Goal: Transaction & Acquisition: Register for event/course

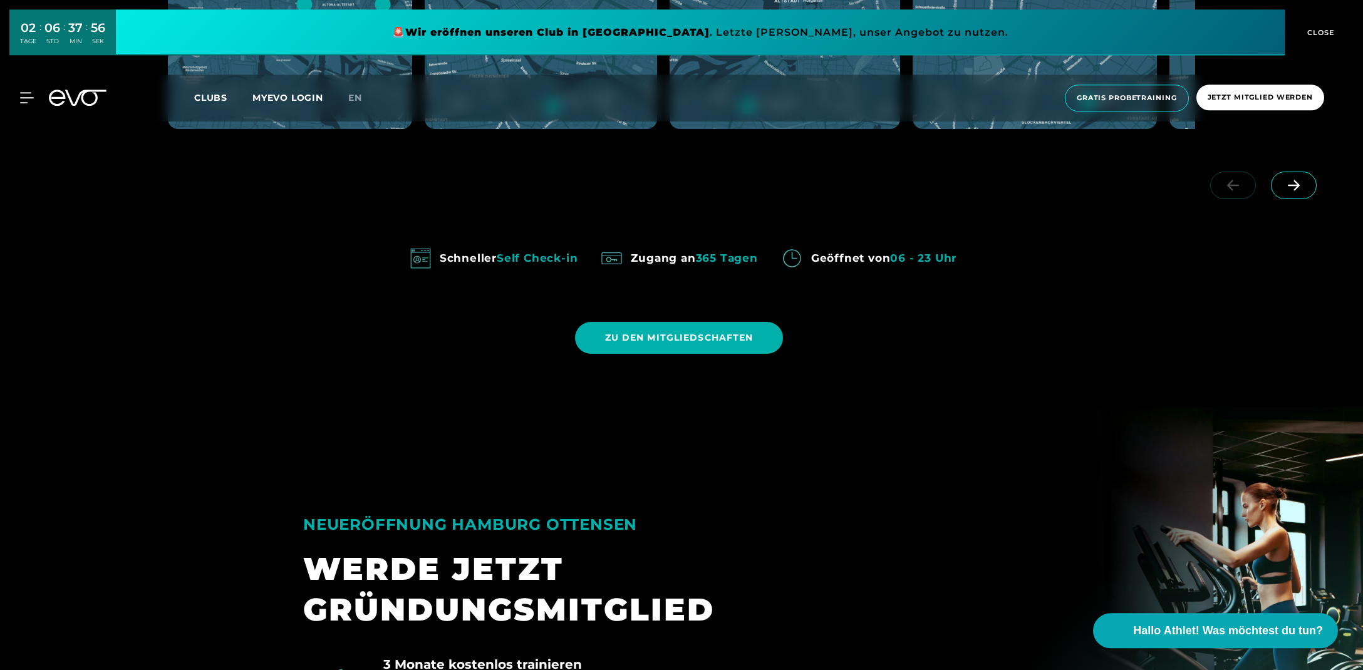
scroll to position [1188, 0]
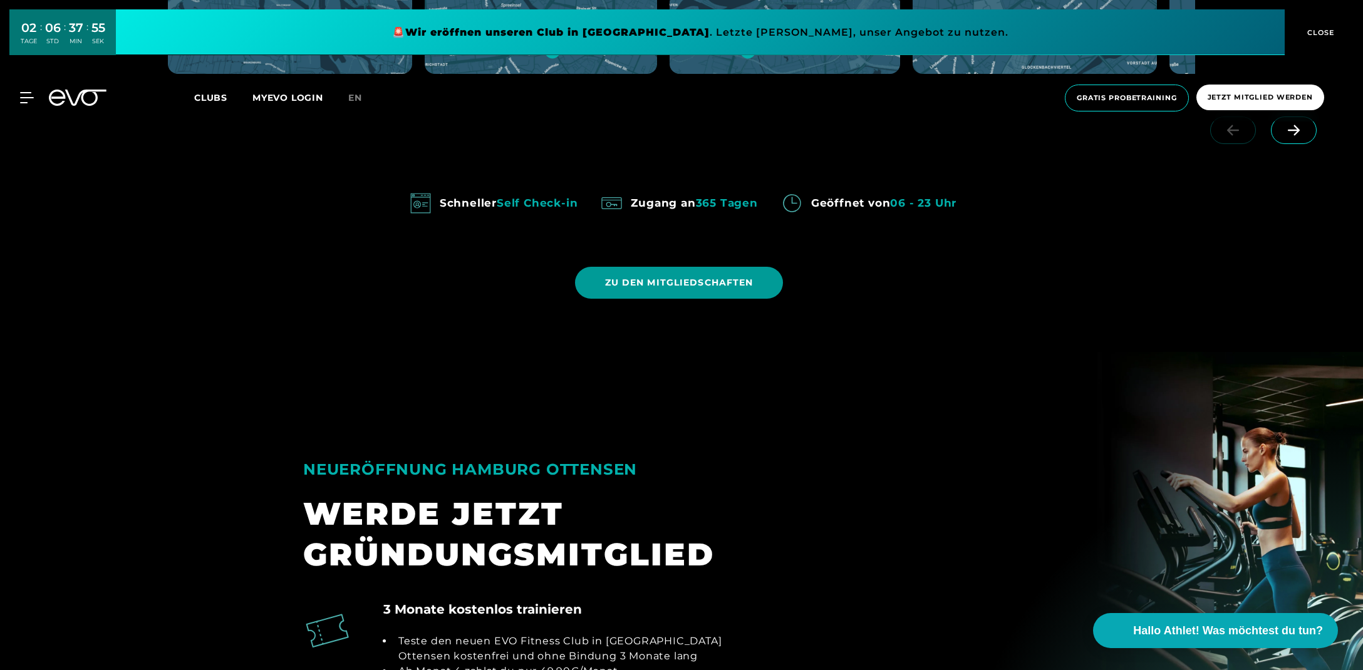
click at [651, 284] on span "ZU DEN MITGLIEDSCHAFTEN" at bounding box center [679, 282] width 148 height 13
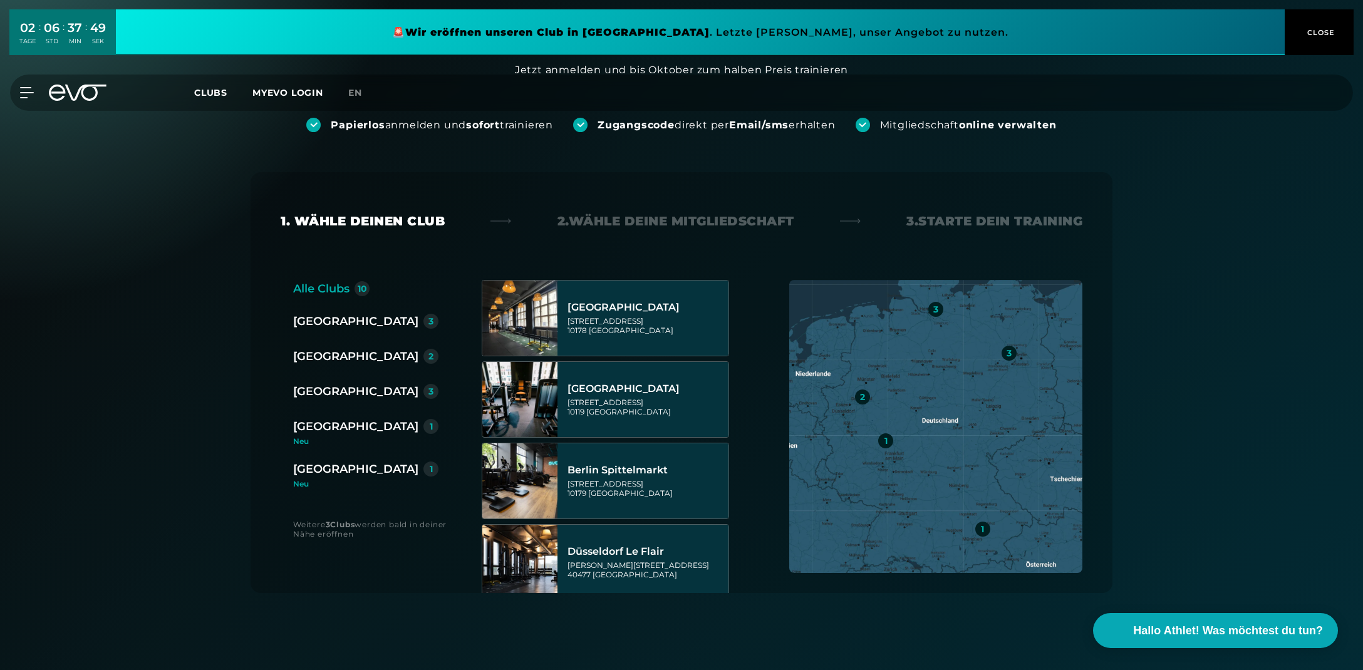
scroll to position [132, 0]
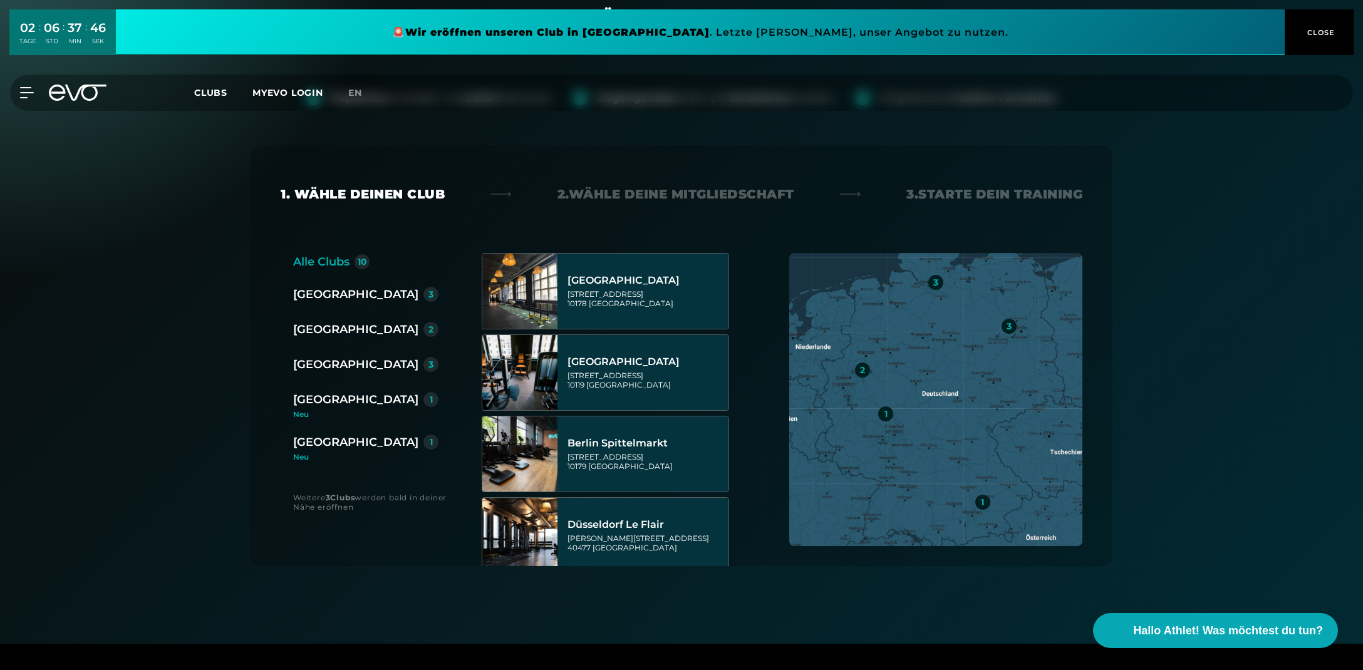
click at [314, 398] on div "[GEOGRAPHIC_DATA]" at bounding box center [355, 400] width 125 height 18
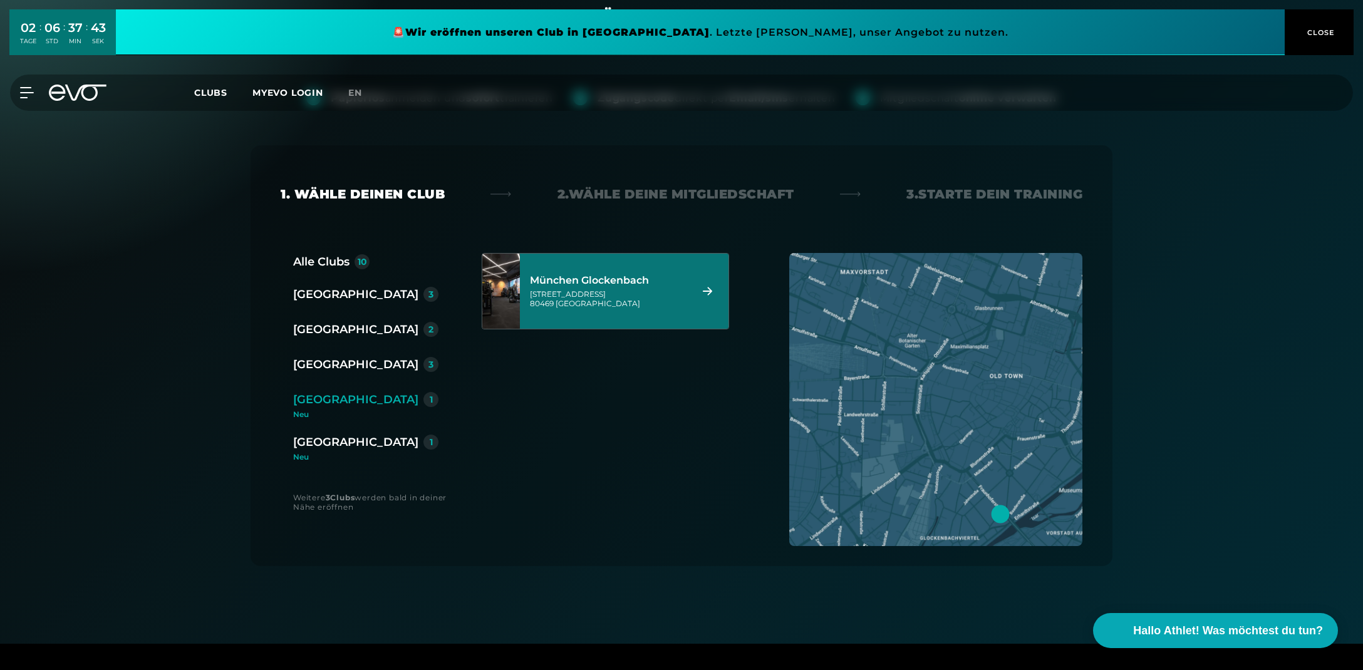
click at [597, 296] on div "[STREET_ADDRESS]" at bounding box center [608, 298] width 157 height 19
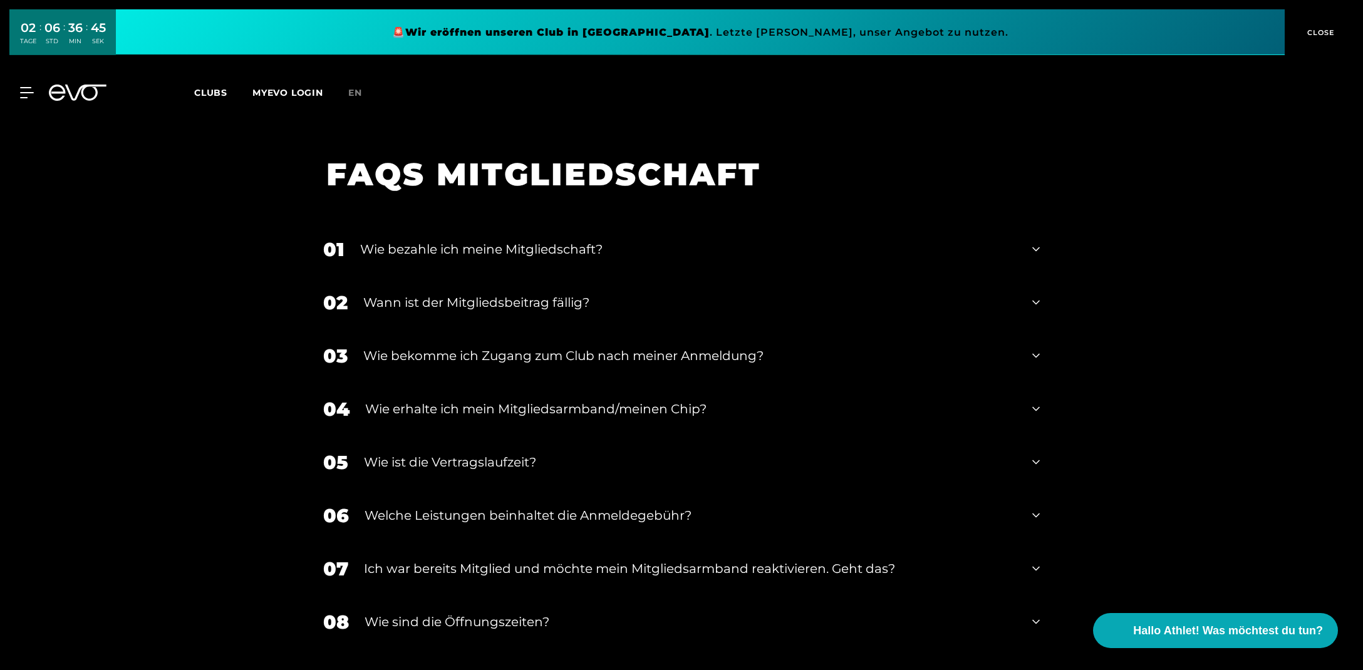
scroll to position [2125, 0]
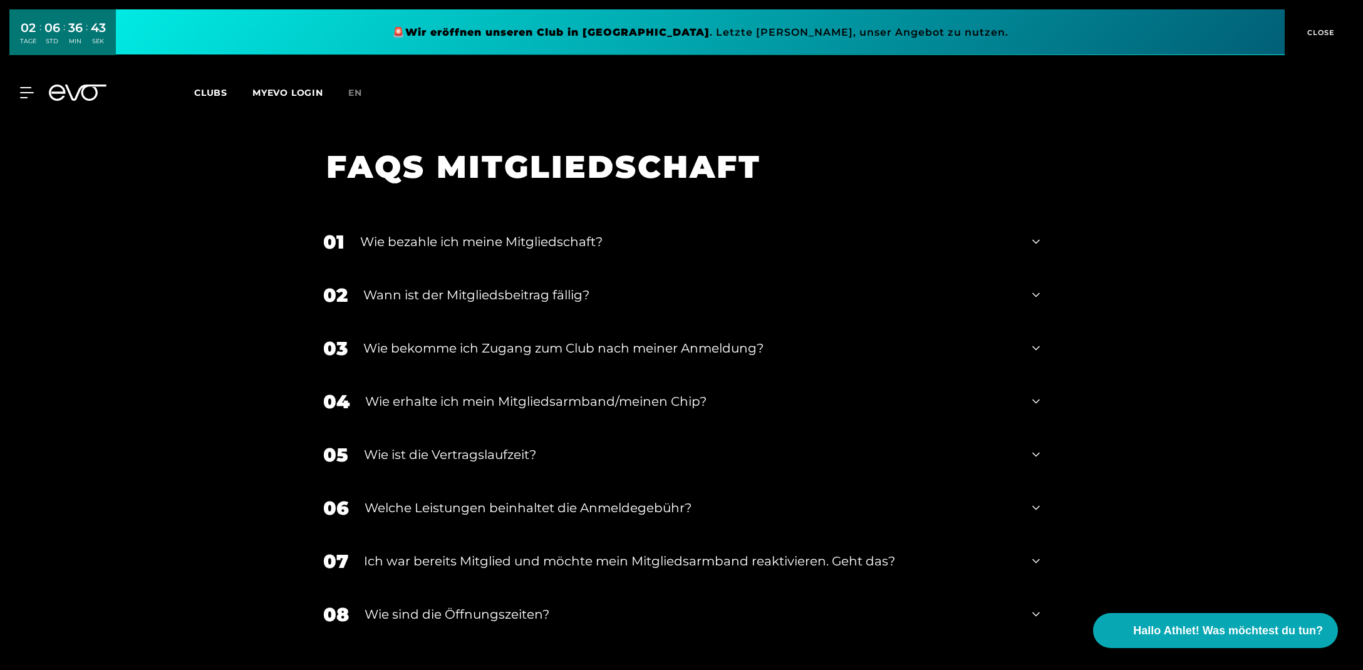
click at [1040, 495] on div "06 Welche Leistungen beinhaltet die Anmeldegebühr?" at bounding box center [682, 508] width 742 height 53
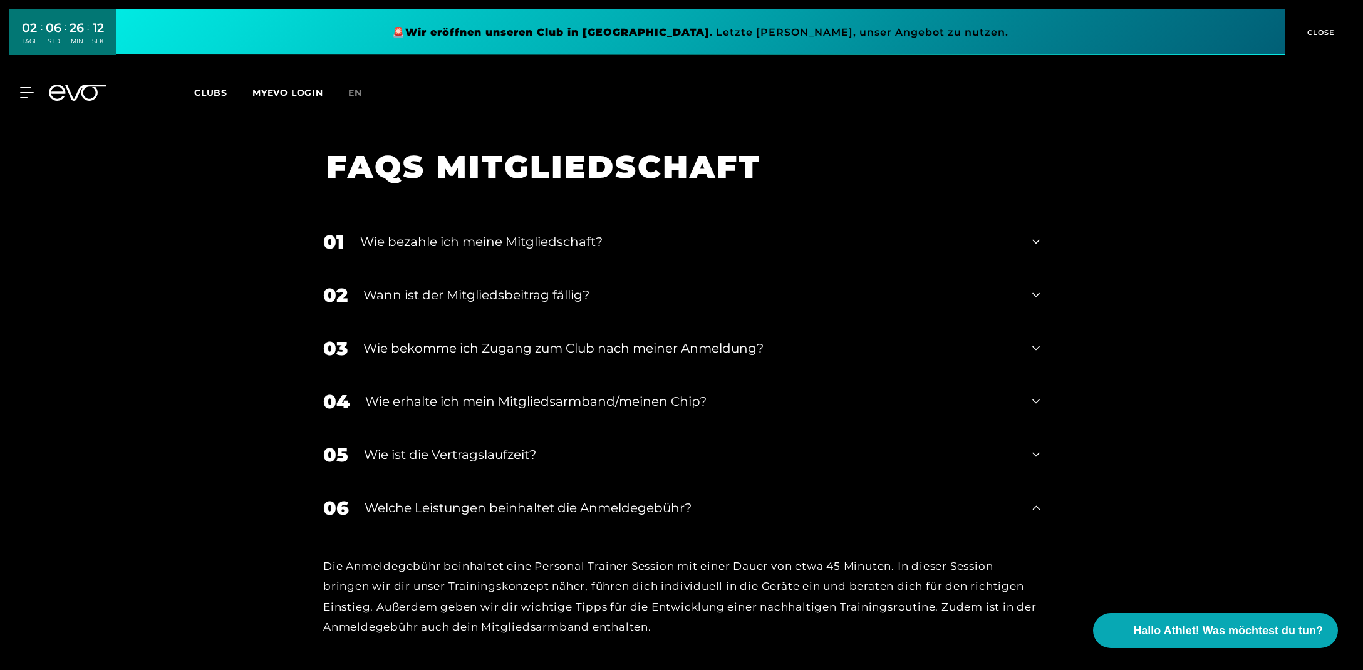
click at [1036, 240] on icon at bounding box center [1036, 242] width 8 height 4
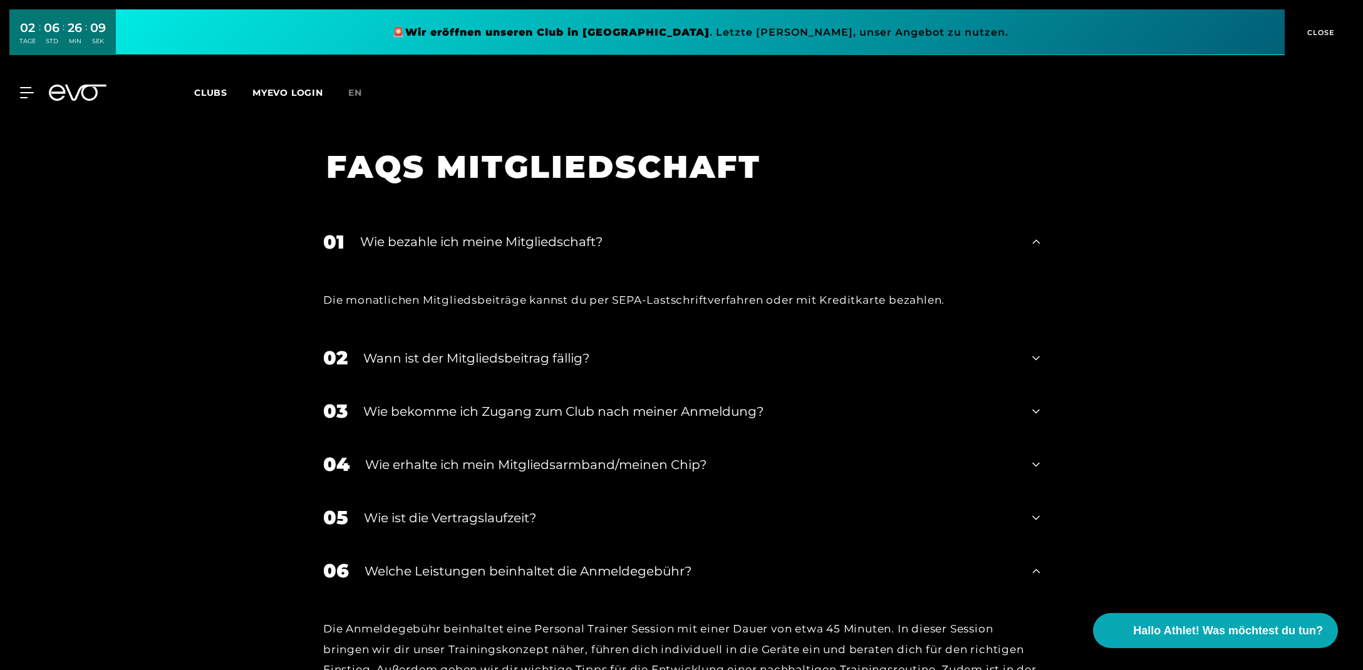
click at [1040, 338] on div "02 Wann ist der Mitgliedsbeitrag fällig?" at bounding box center [682, 357] width 742 height 53
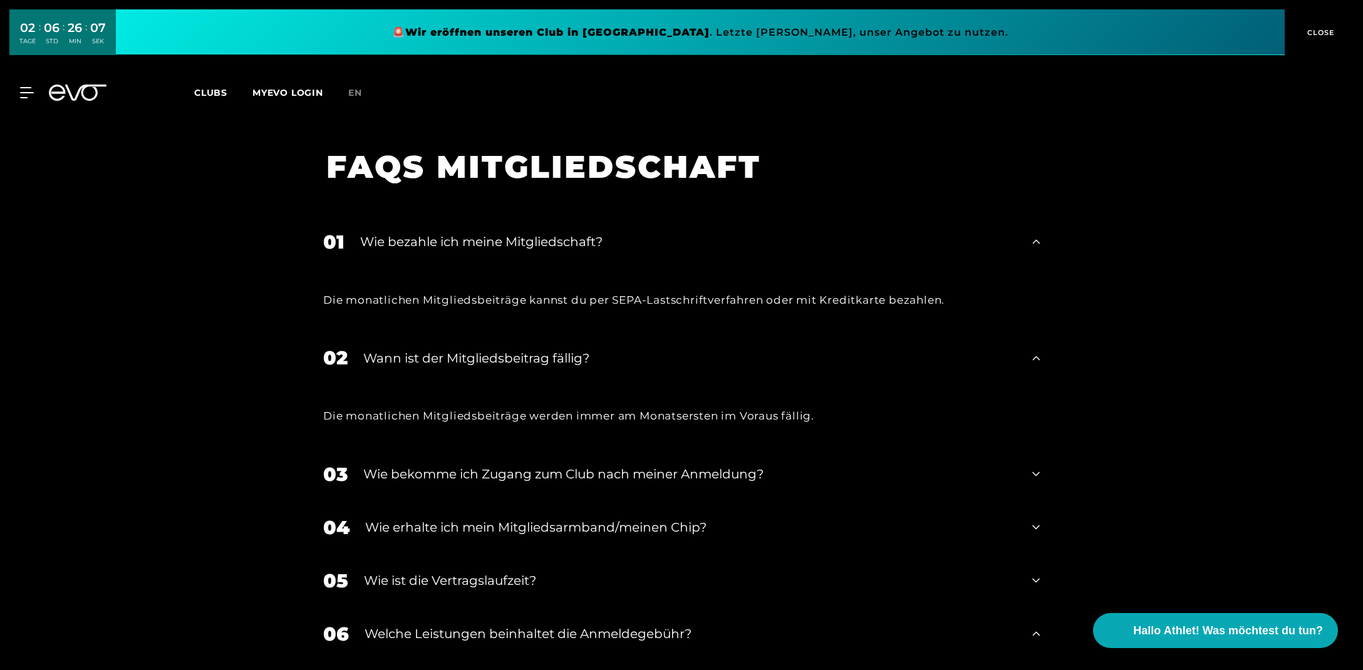
click at [1042, 459] on div "03 Wie bekomme ich Zugang zum Club nach meiner Anmeldung?" at bounding box center [682, 474] width 742 height 53
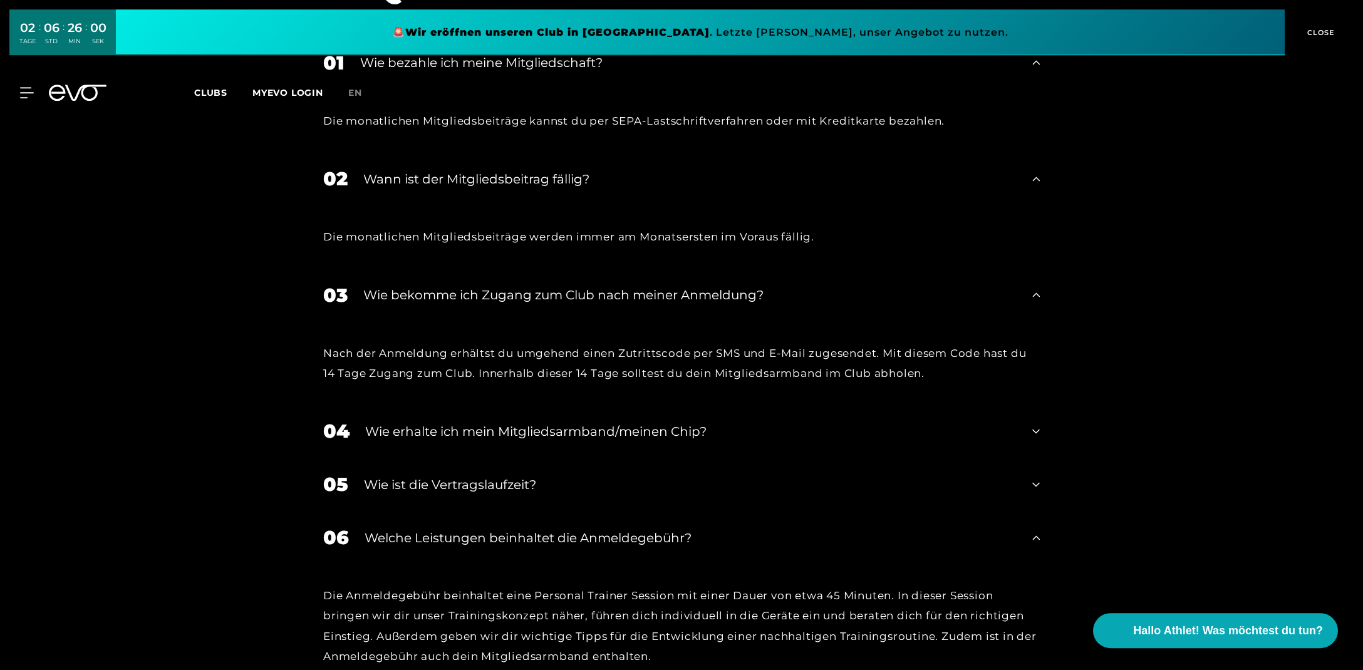
scroll to position [2323, 0]
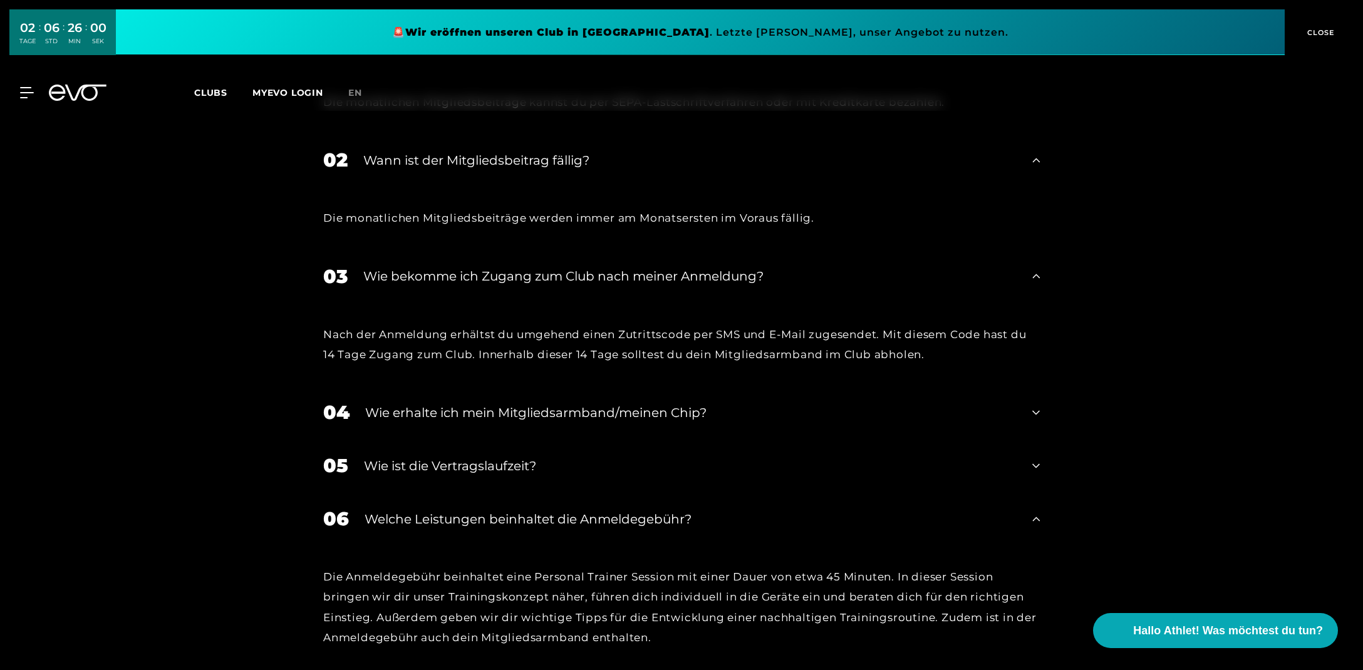
click at [1040, 405] on icon at bounding box center [1036, 412] width 8 height 15
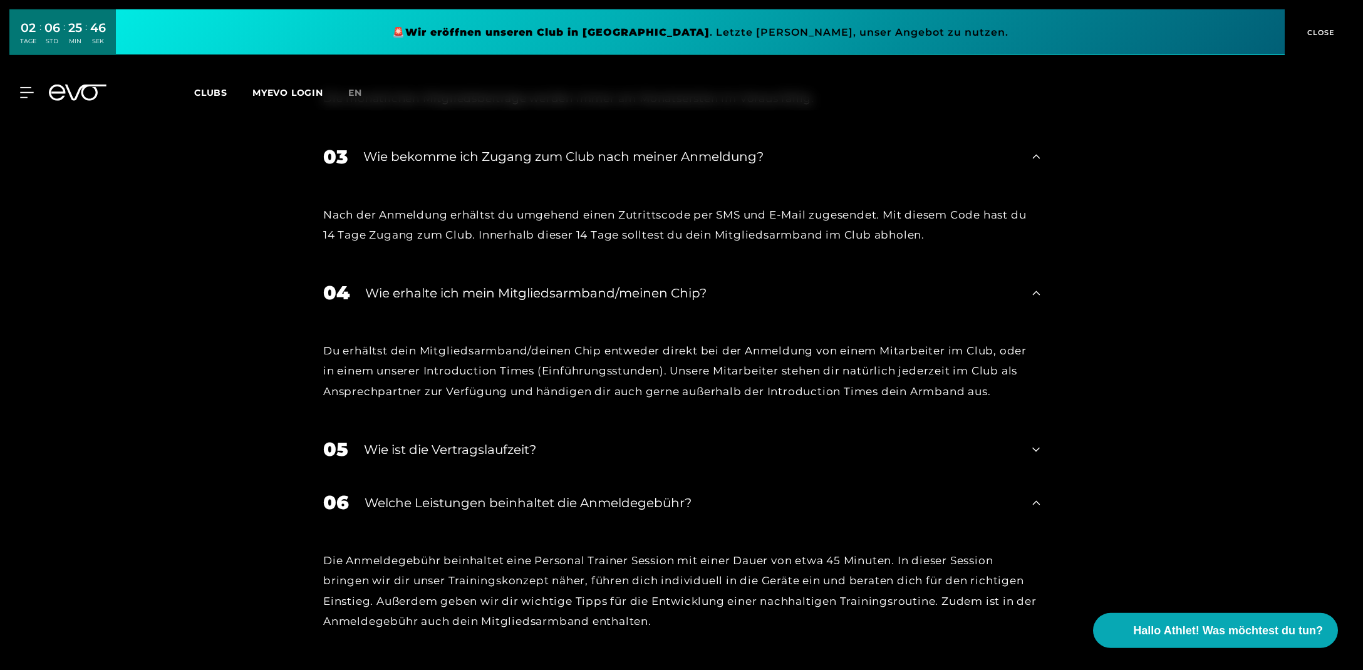
scroll to position [2455, 0]
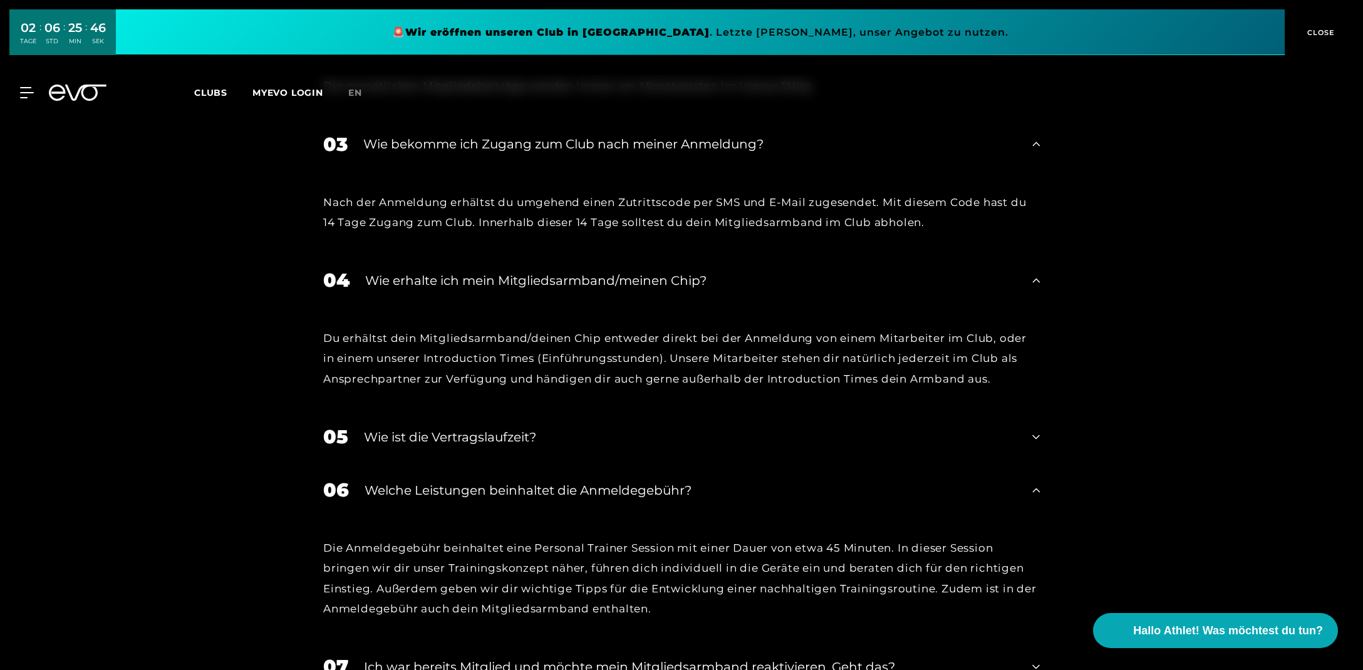
click at [1037, 430] on icon at bounding box center [1036, 437] width 8 height 15
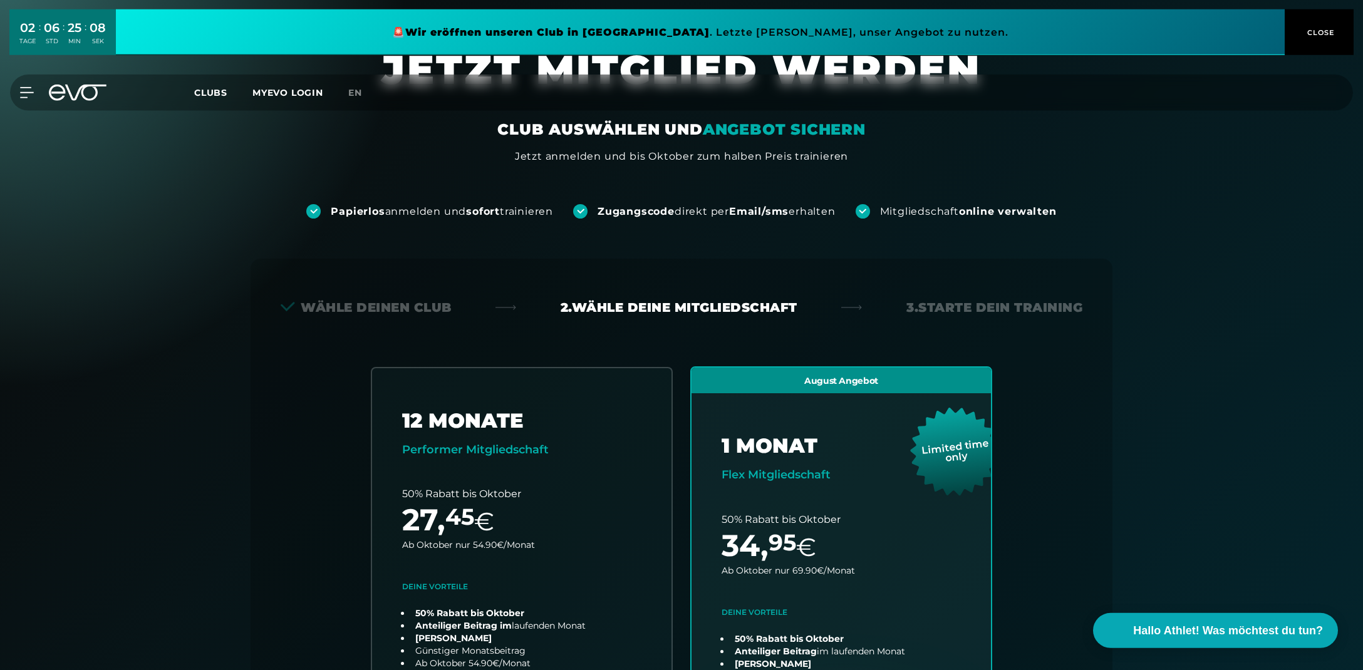
scroll to position [0, 0]
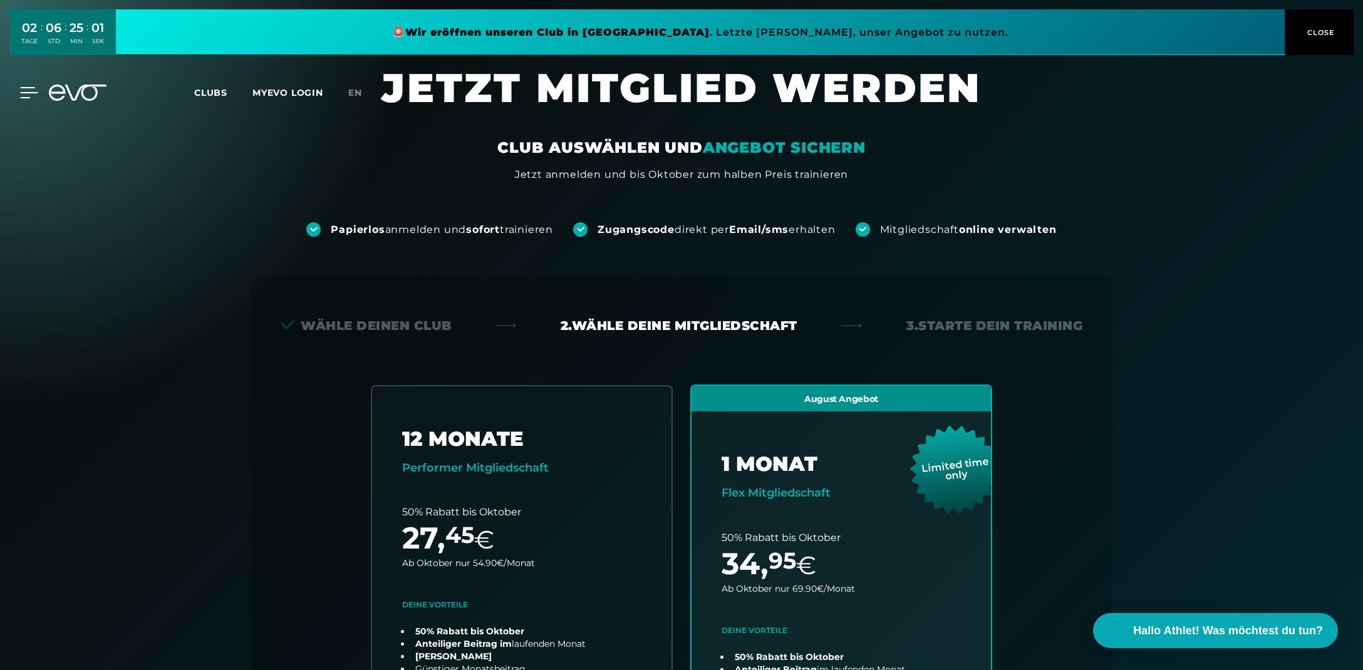
click at [22, 93] on icon at bounding box center [30, 93] width 18 height 10
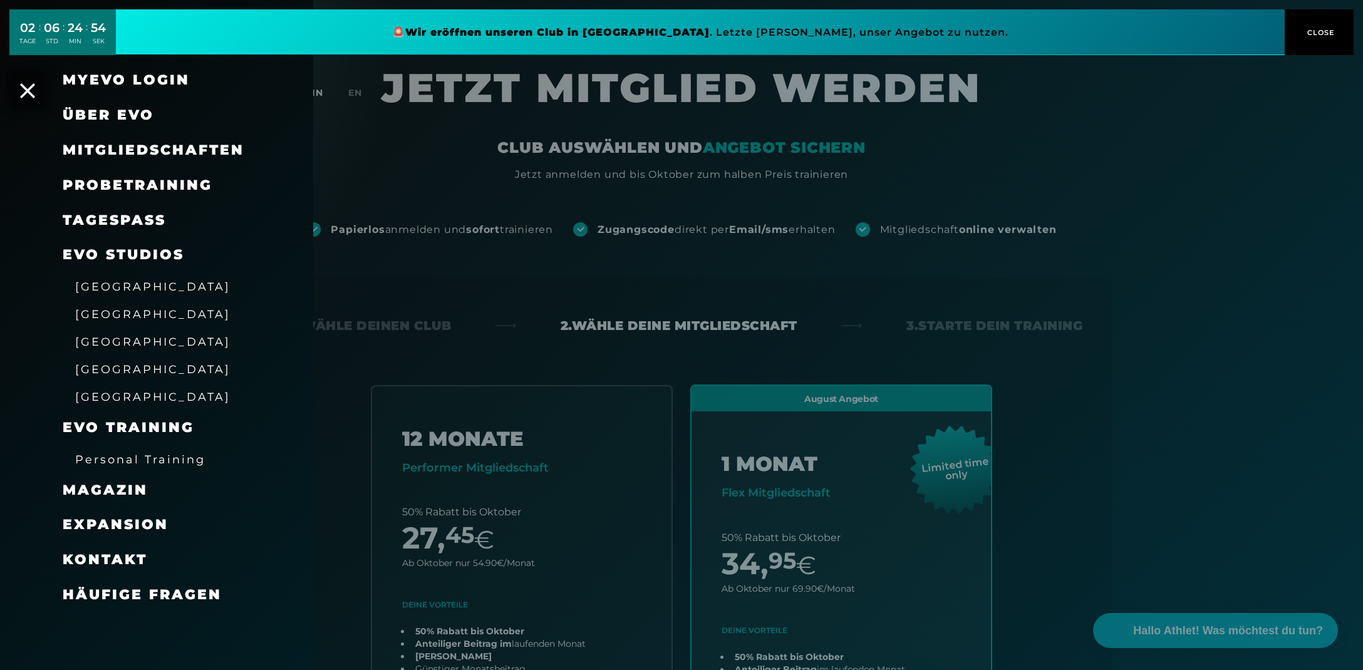
click at [162, 462] on span "Personal Training" at bounding box center [140, 459] width 130 height 13
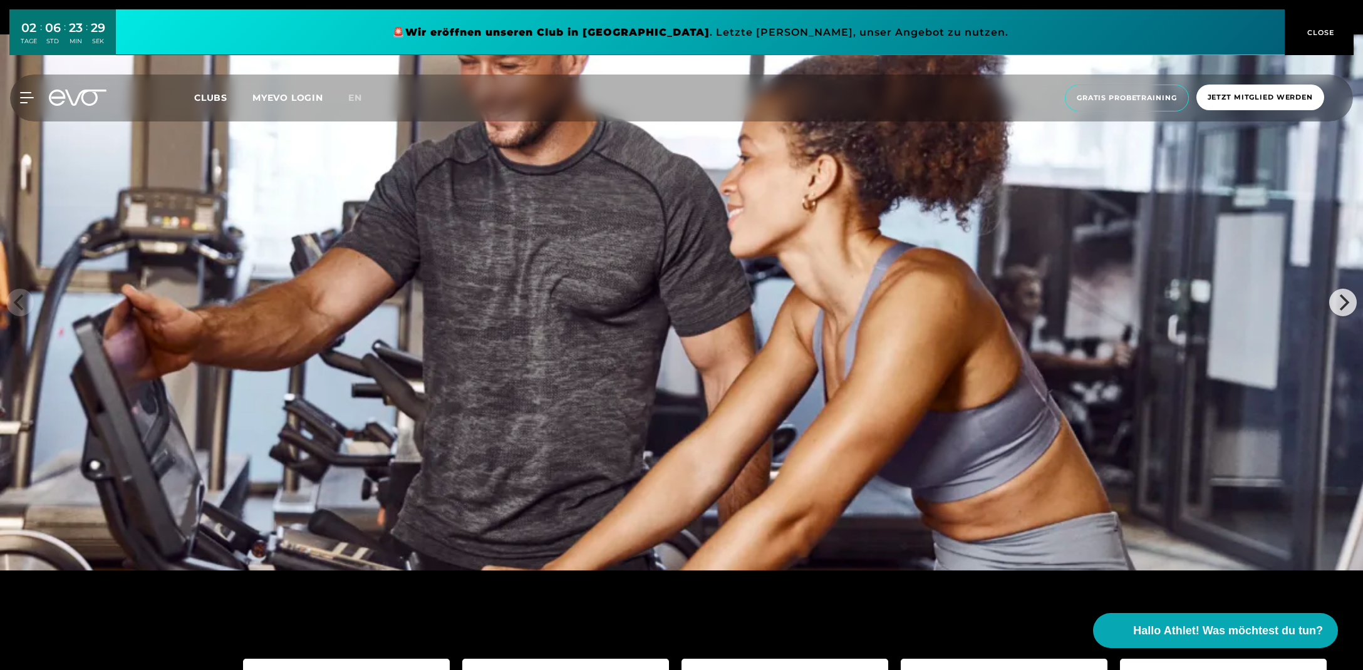
scroll to position [2919, 0]
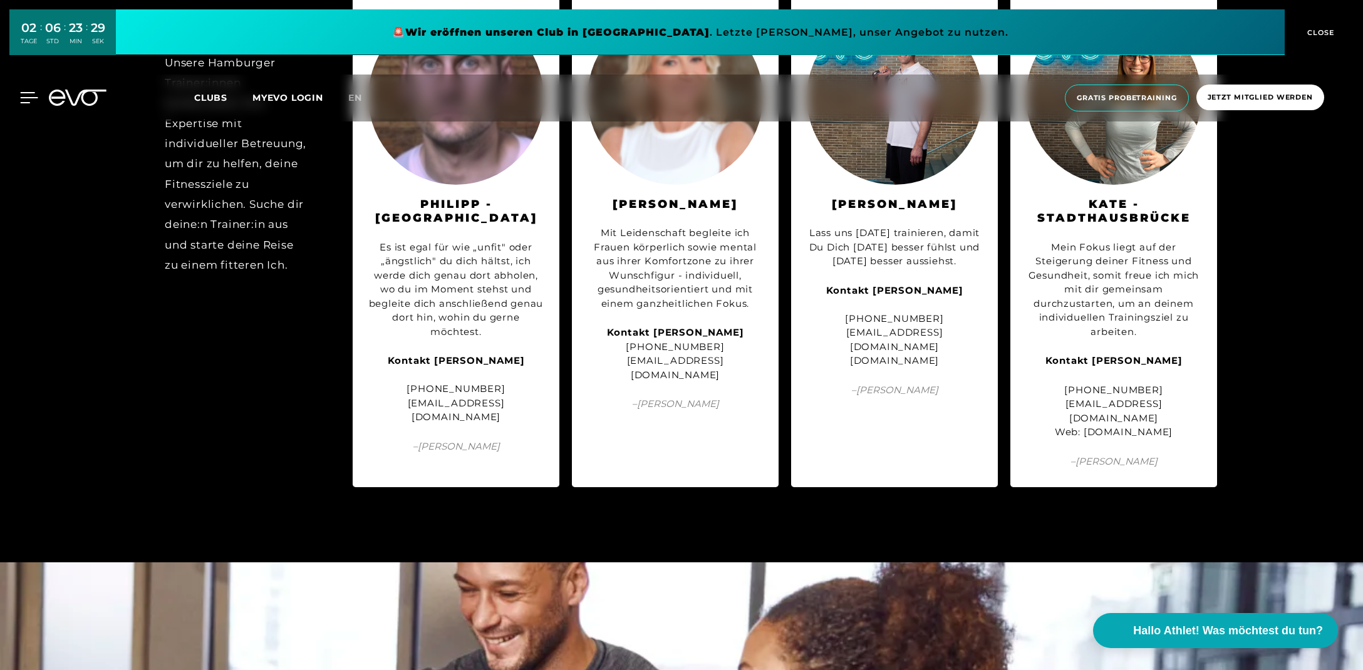
click at [22, 100] on icon at bounding box center [29, 97] width 18 height 11
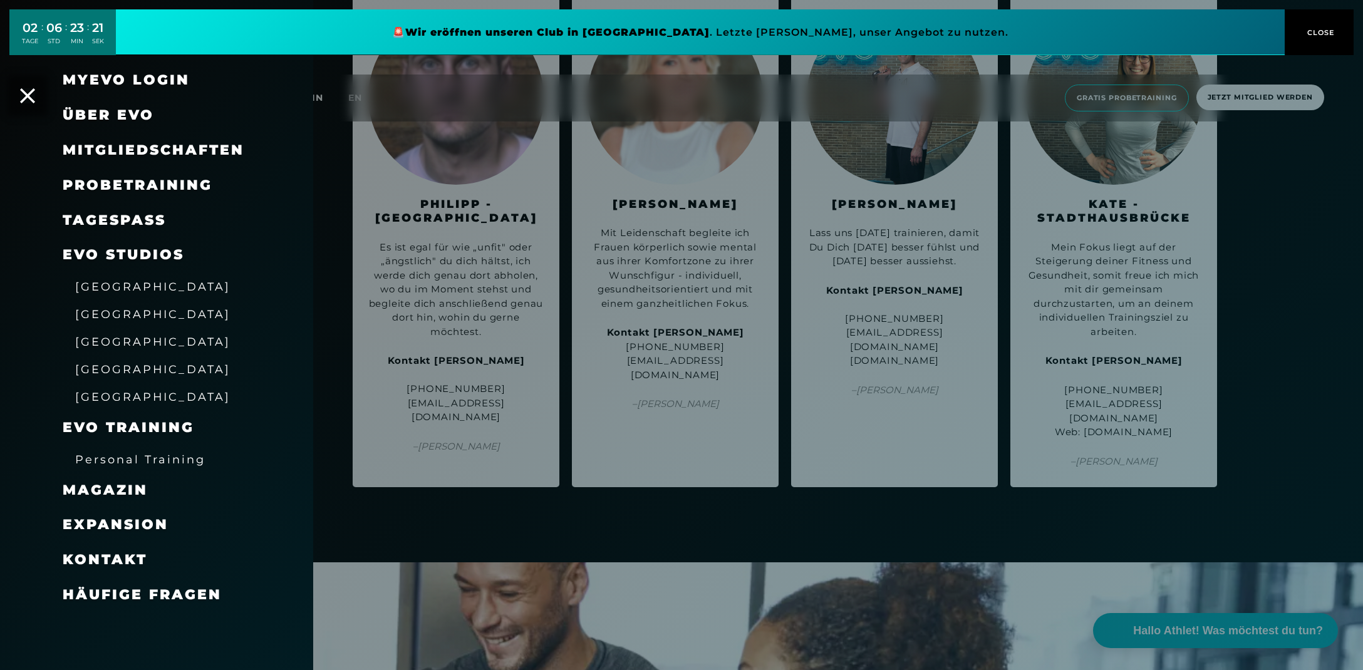
click at [105, 153] on span "Mitgliedschaften" at bounding box center [154, 150] width 182 height 17
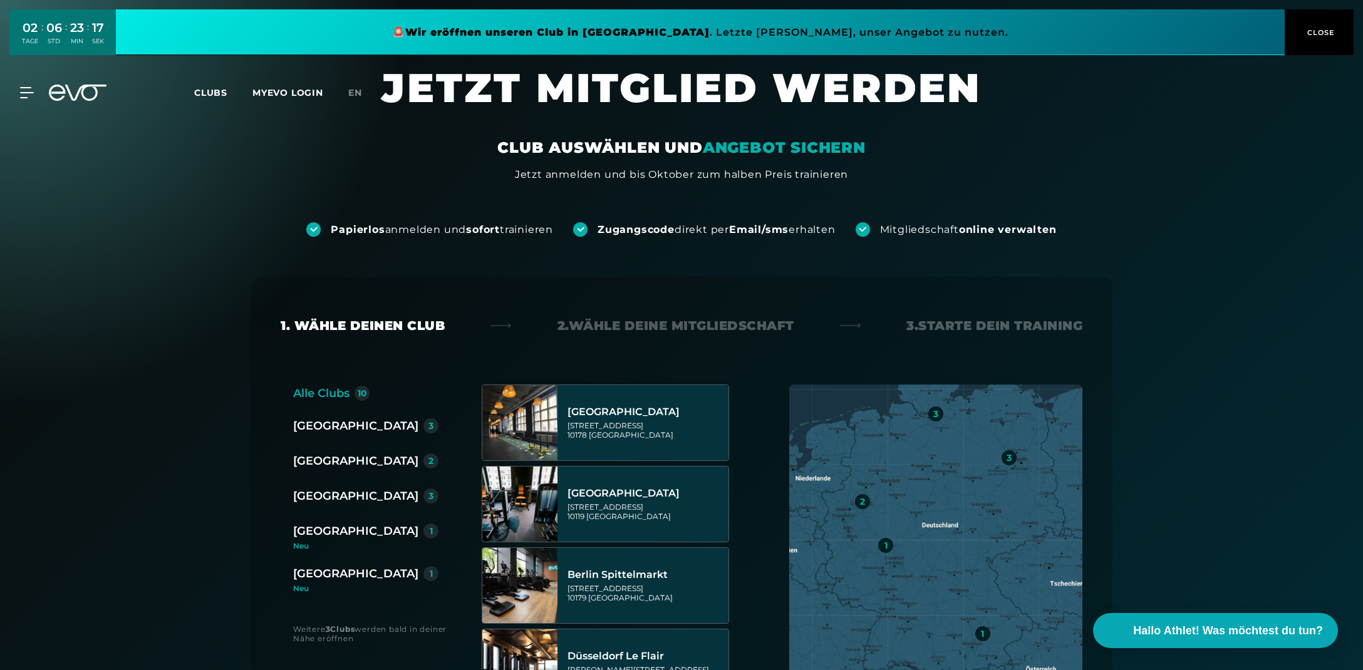
click at [316, 427] on div "[GEOGRAPHIC_DATA]" at bounding box center [355, 426] width 125 height 18
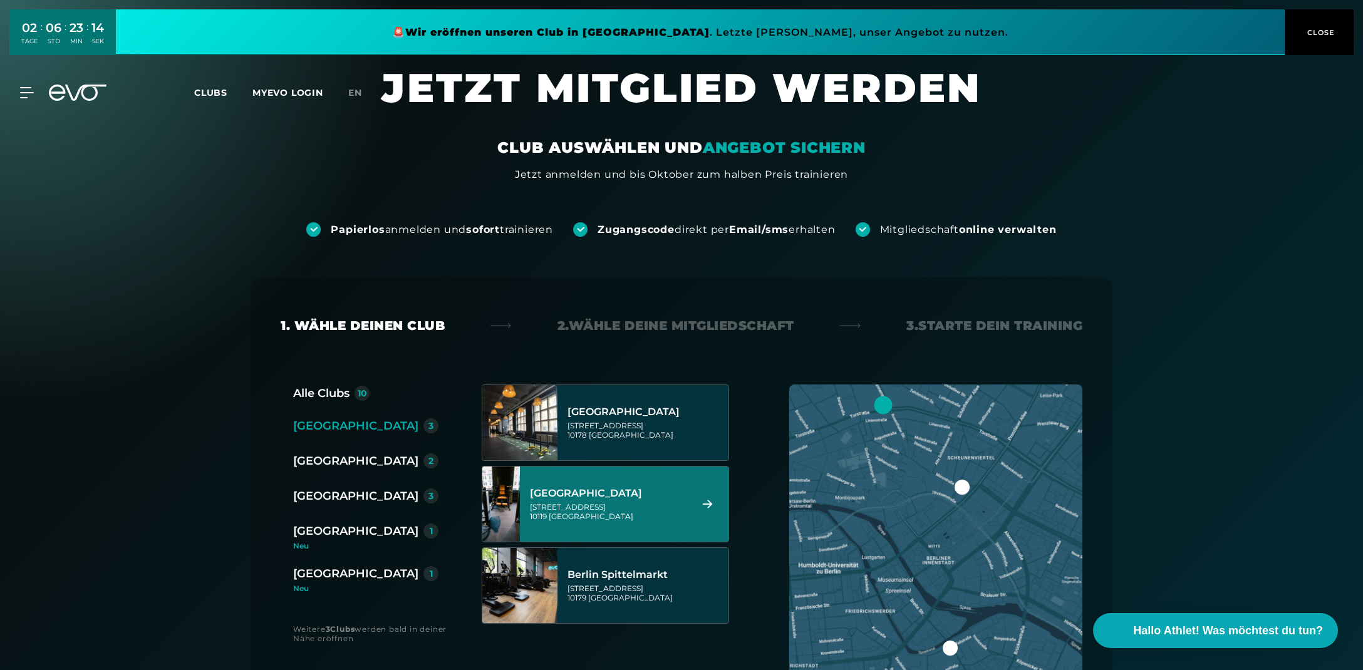
click at [566, 503] on div "[STREET_ADDRESS]" at bounding box center [608, 511] width 157 height 19
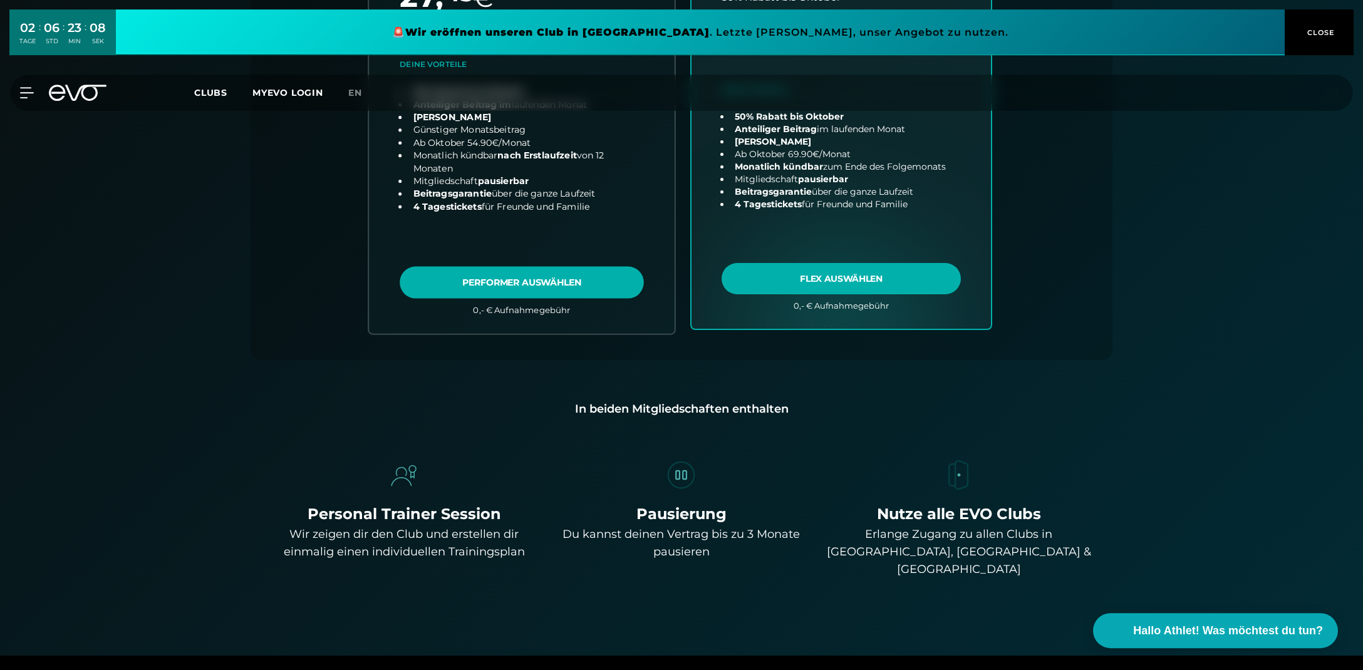
scroll to position [277, 0]
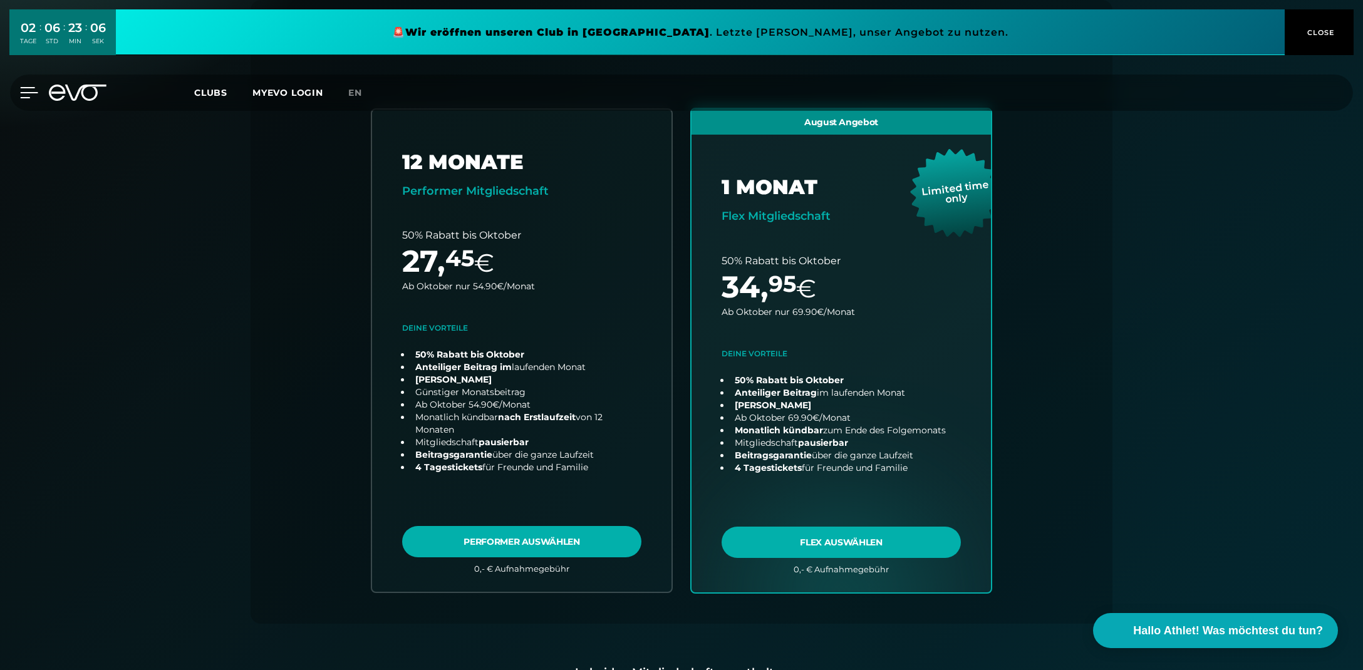
click at [28, 95] on icon at bounding box center [29, 92] width 18 height 11
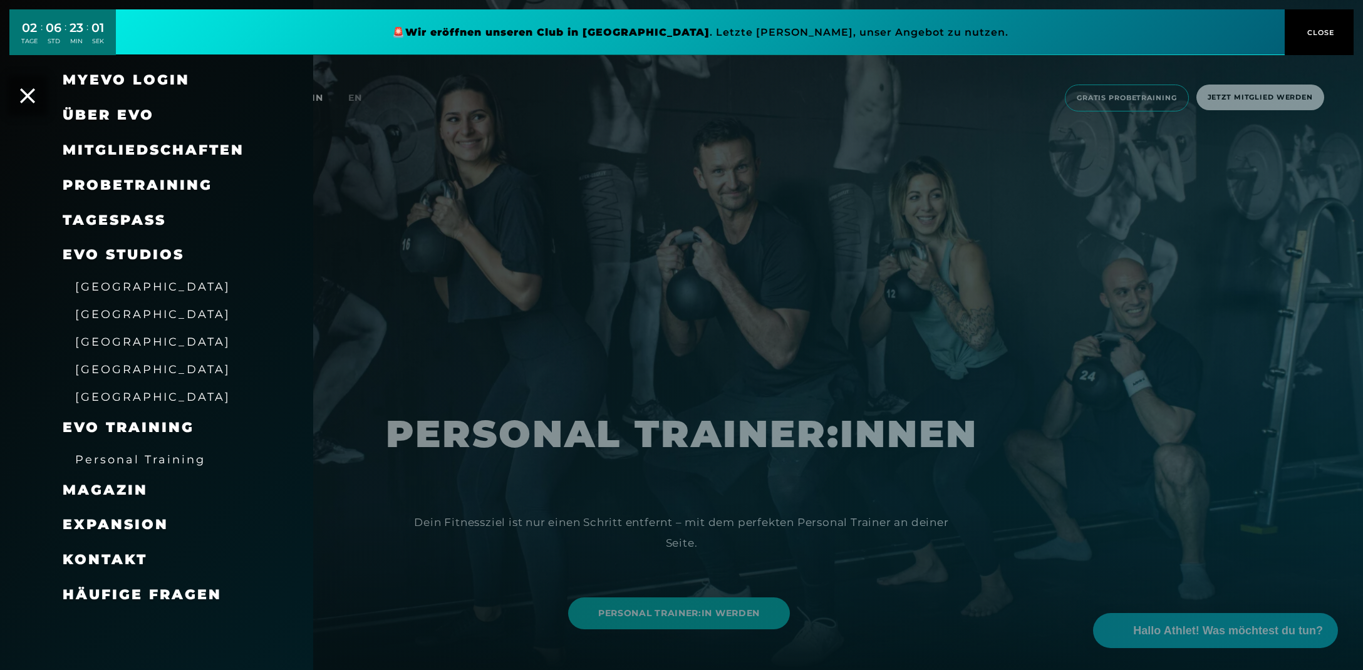
click at [130, 150] on span "Mitgliedschaften" at bounding box center [154, 150] width 182 height 17
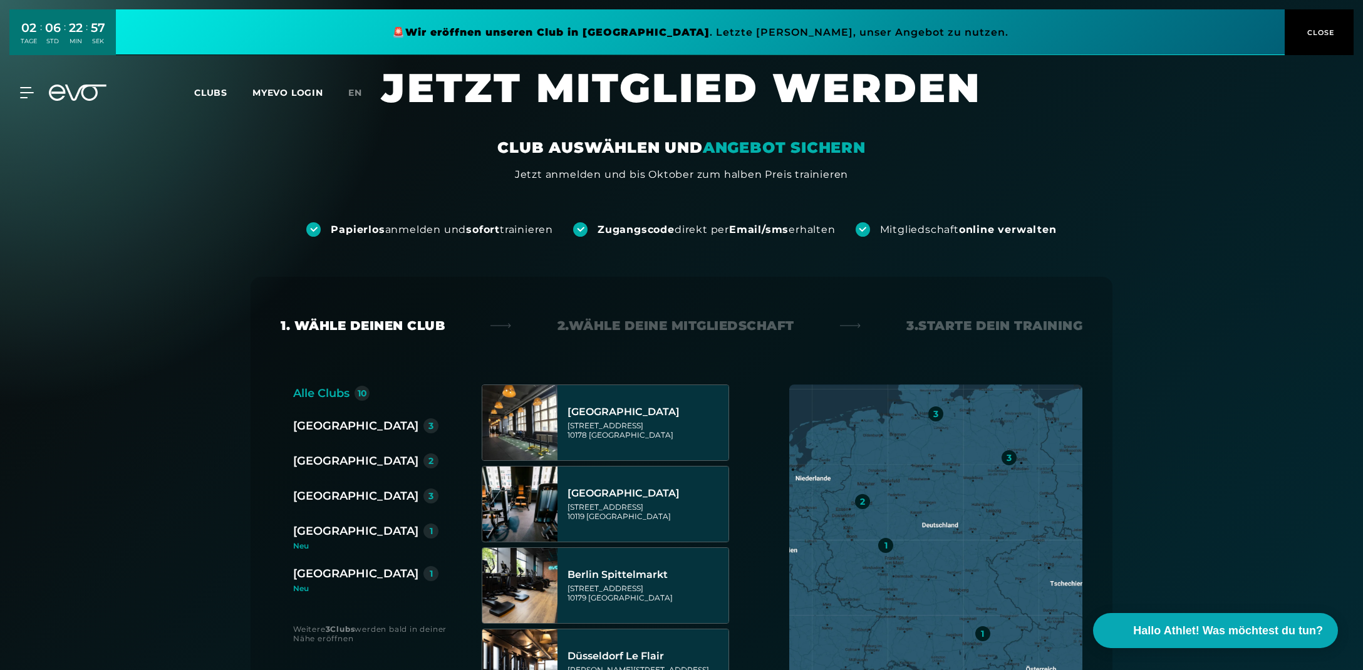
click at [329, 578] on div "[GEOGRAPHIC_DATA]" at bounding box center [355, 574] width 125 height 18
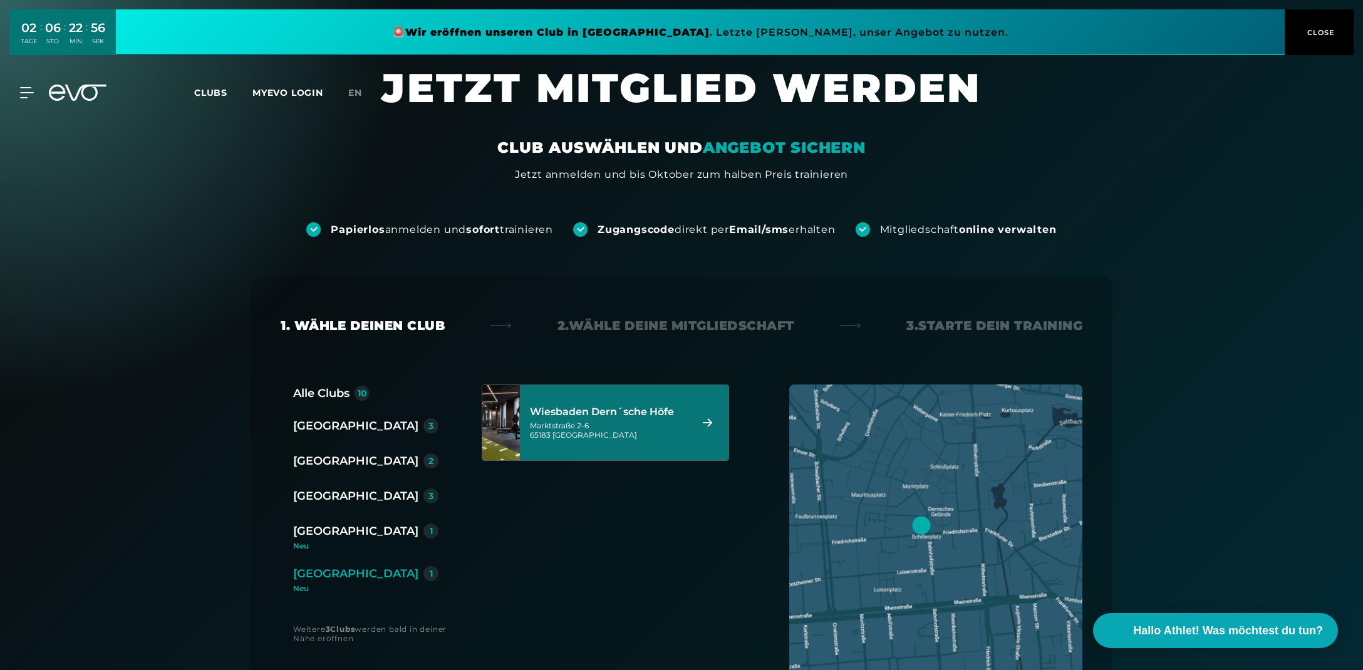
click at [534, 413] on div "Wiesbaden Dern´sche Höfe" at bounding box center [608, 412] width 157 height 13
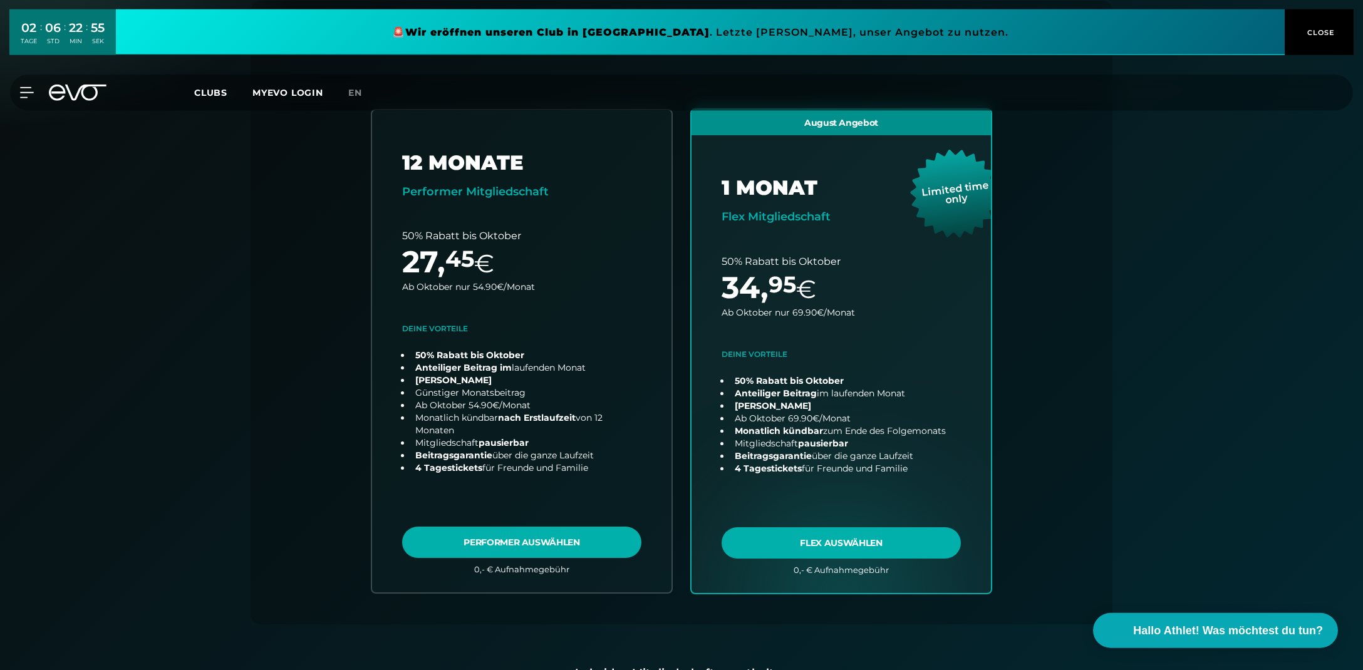
scroll to position [277, 0]
click at [620, 28] on link at bounding box center [700, 32] width 1169 height 46
click at [25, 85] on div "MyEVO Login Über EVO Mitgliedschaften Probetraining TAGESPASS EVO Studios [GEOG…" at bounding box center [682, 93] width 1358 height 36
click at [25, 88] on icon at bounding box center [30, 93] width 18 height 10
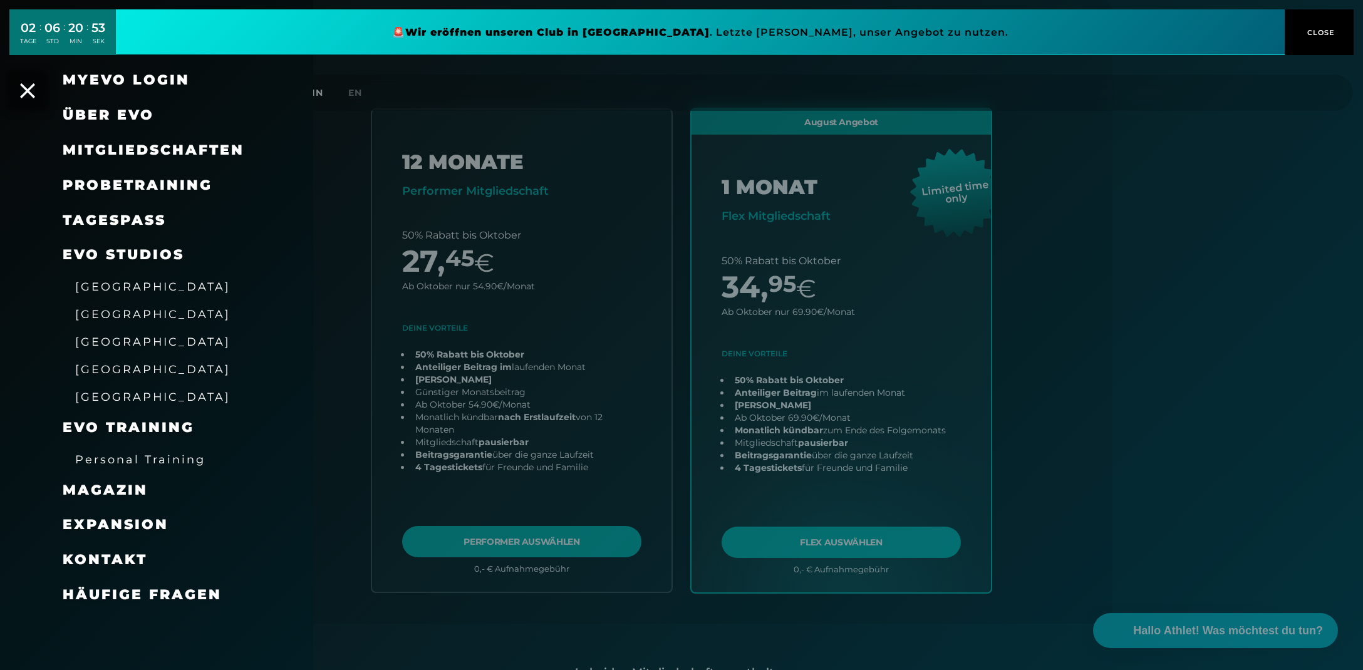
click at [99, 376] on span "[GEOGRAPHIC_DATA]" at bounding box center [152, 369] width 155 height 13
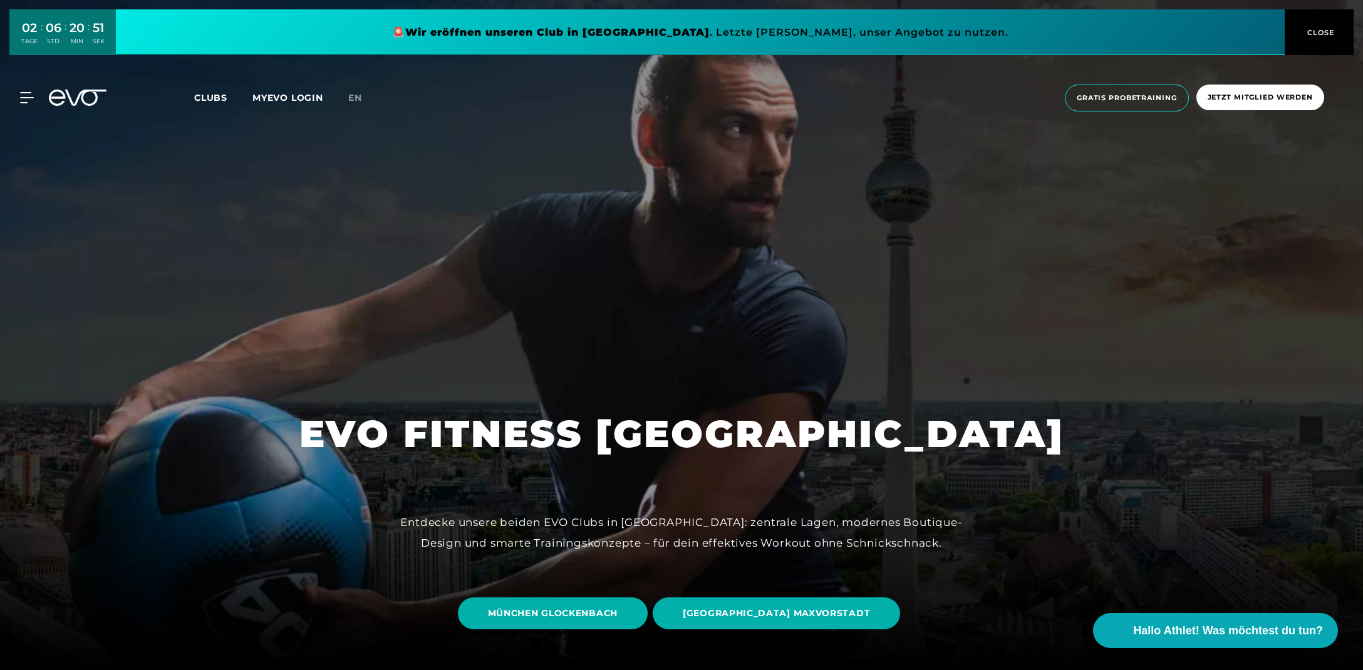
scroll to position [330, 0]
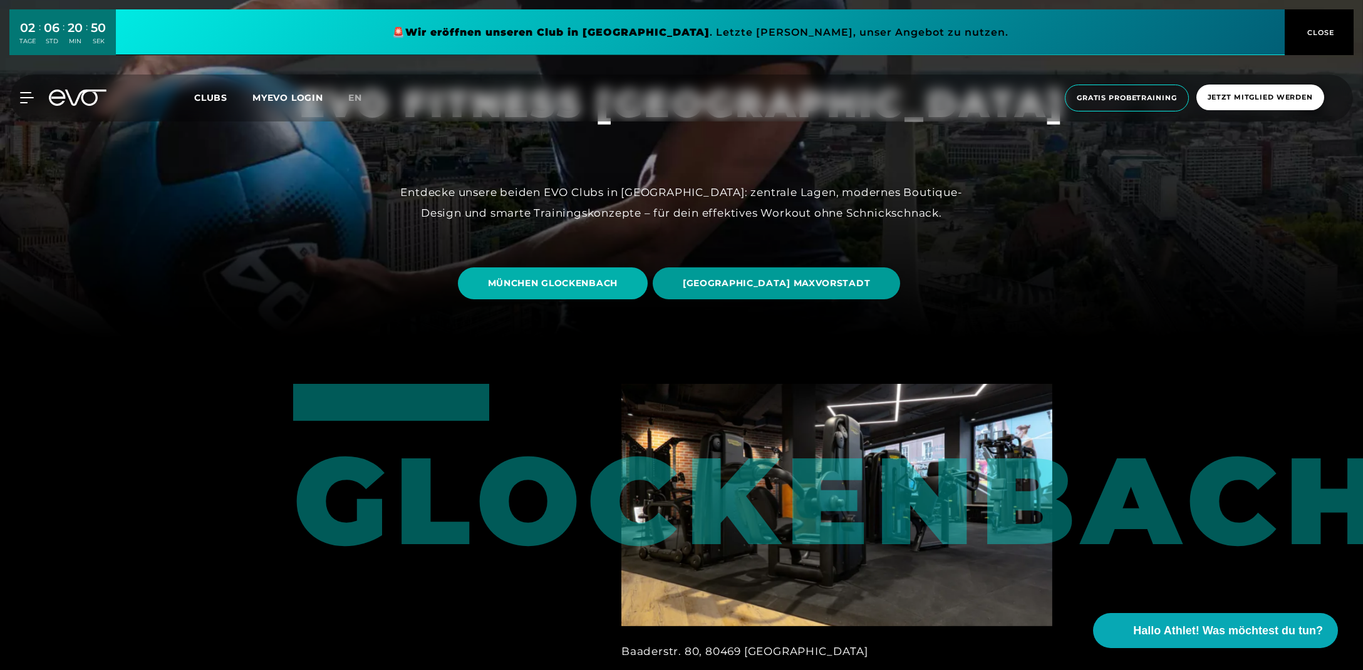
click at [795, 282] on span "[GEOGRAPHIC_DATA] MAXVORSTADT" at bounding box center [776, 283] width 187 height 13
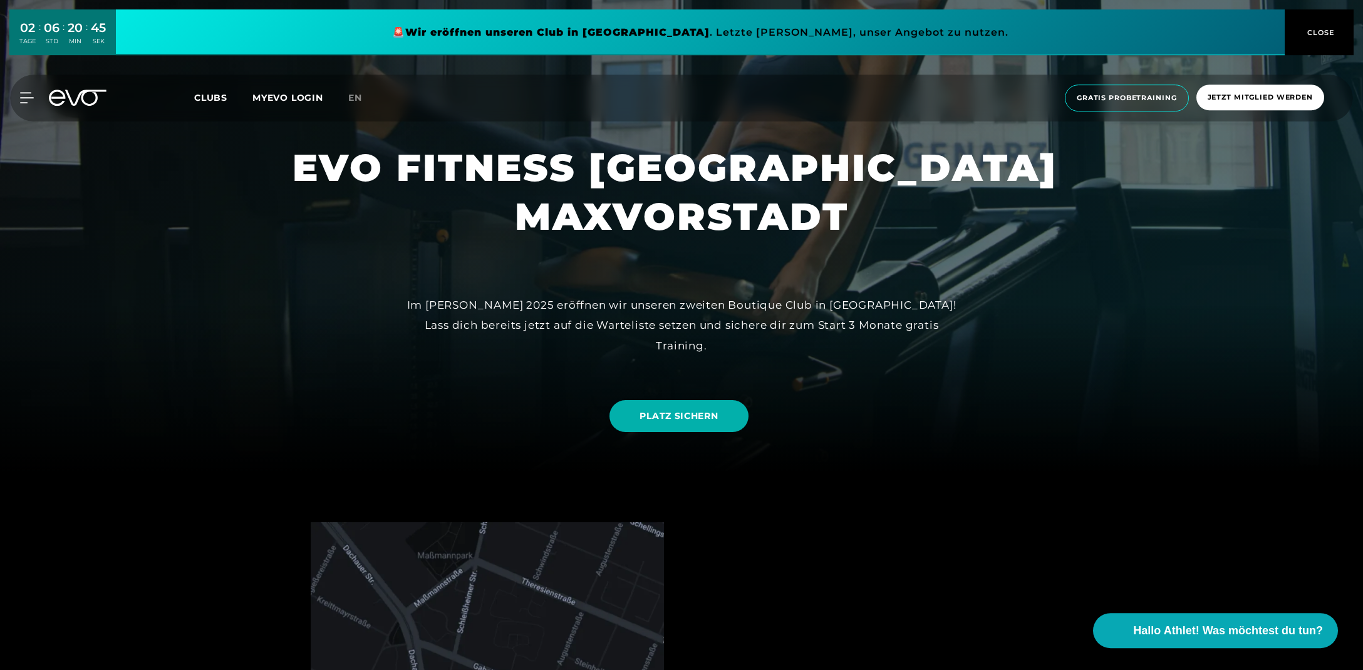
scroll to position [198, 0]
click at [673, 412] on span "PLATZ SICHERN" at bounding box center [678, 415] width 78 height 13
